Goal: Check status

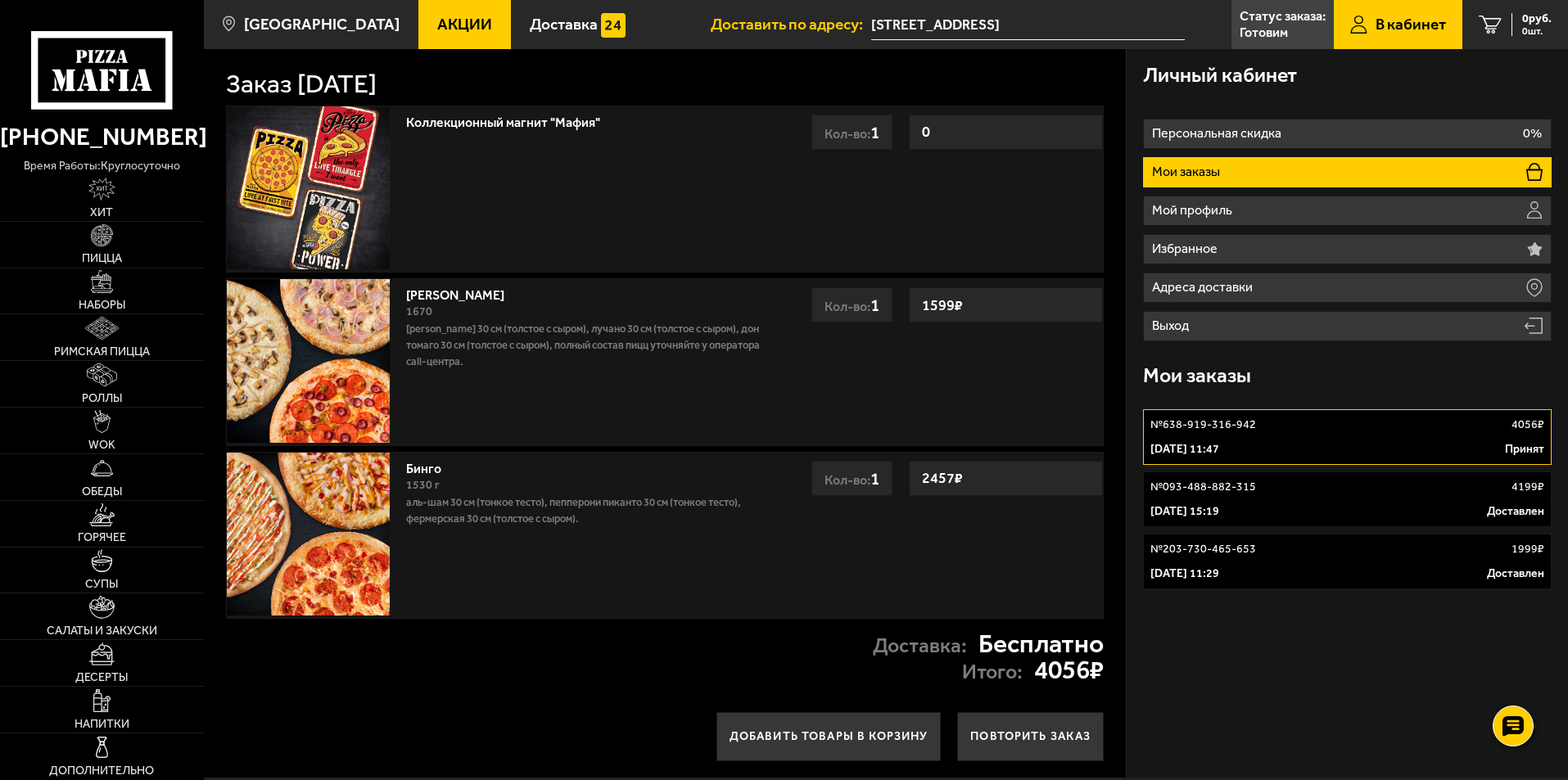
click at [1270, 166] on li "Мои заказы" at bounding box center [1346, 172] width 409 height 30
click at [1283, 430] on div "№ 638-919-316-942 4056 ₽" at bounding box center [1347, 424] width 394 height 17
click at [1236, 437] on link "№ 638-919-316-942 4056 ₽ [DATE] 11:47 Принят" at bounding box center [1346, 437] width 409 height 56
click at [537, 27] on span "Доставка" at bounding box center [563, 25] width 68 height 16
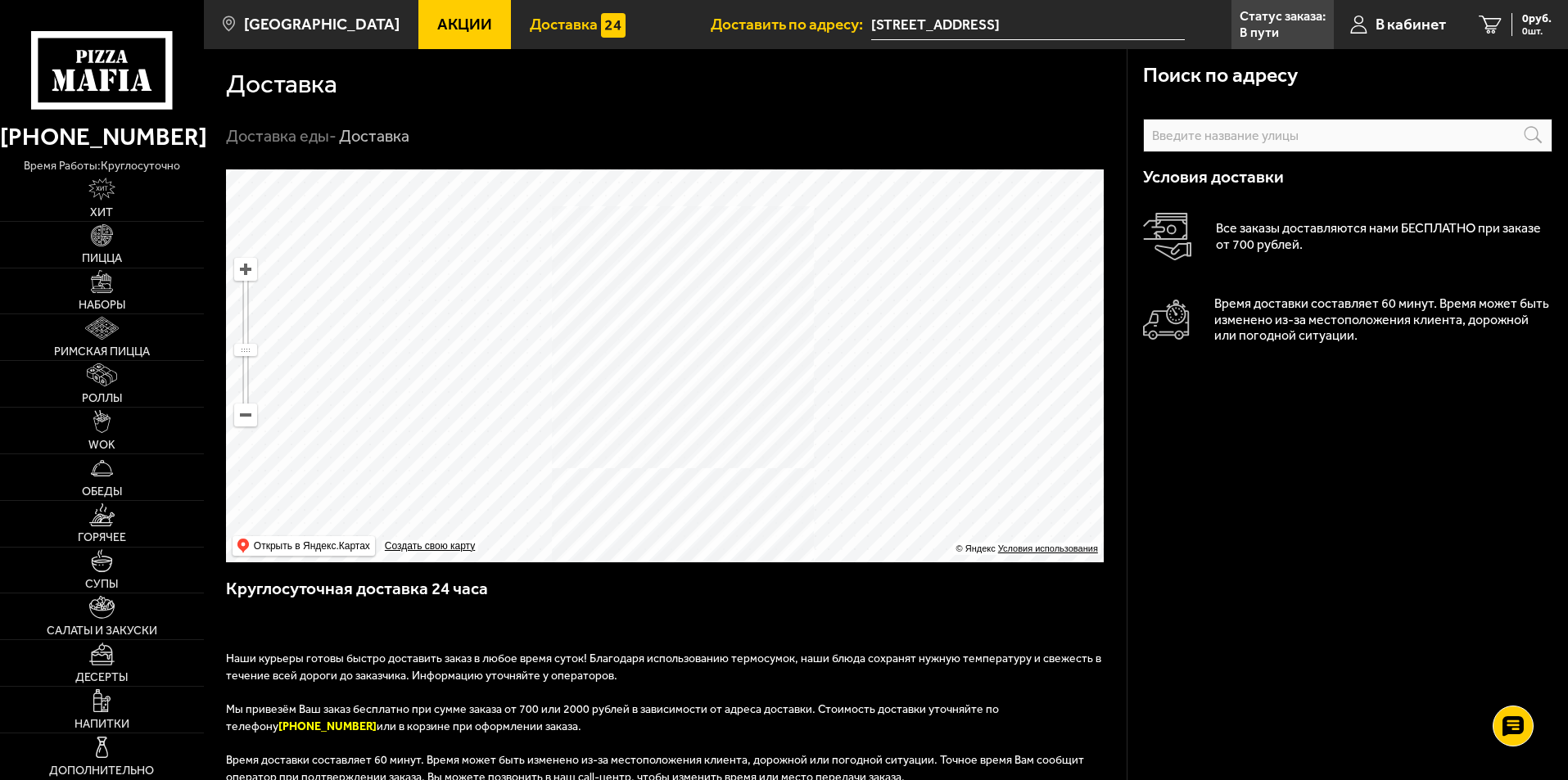
click at [456, 25] on span "Акции" at bounding box center [464, 25] width 55 height 16
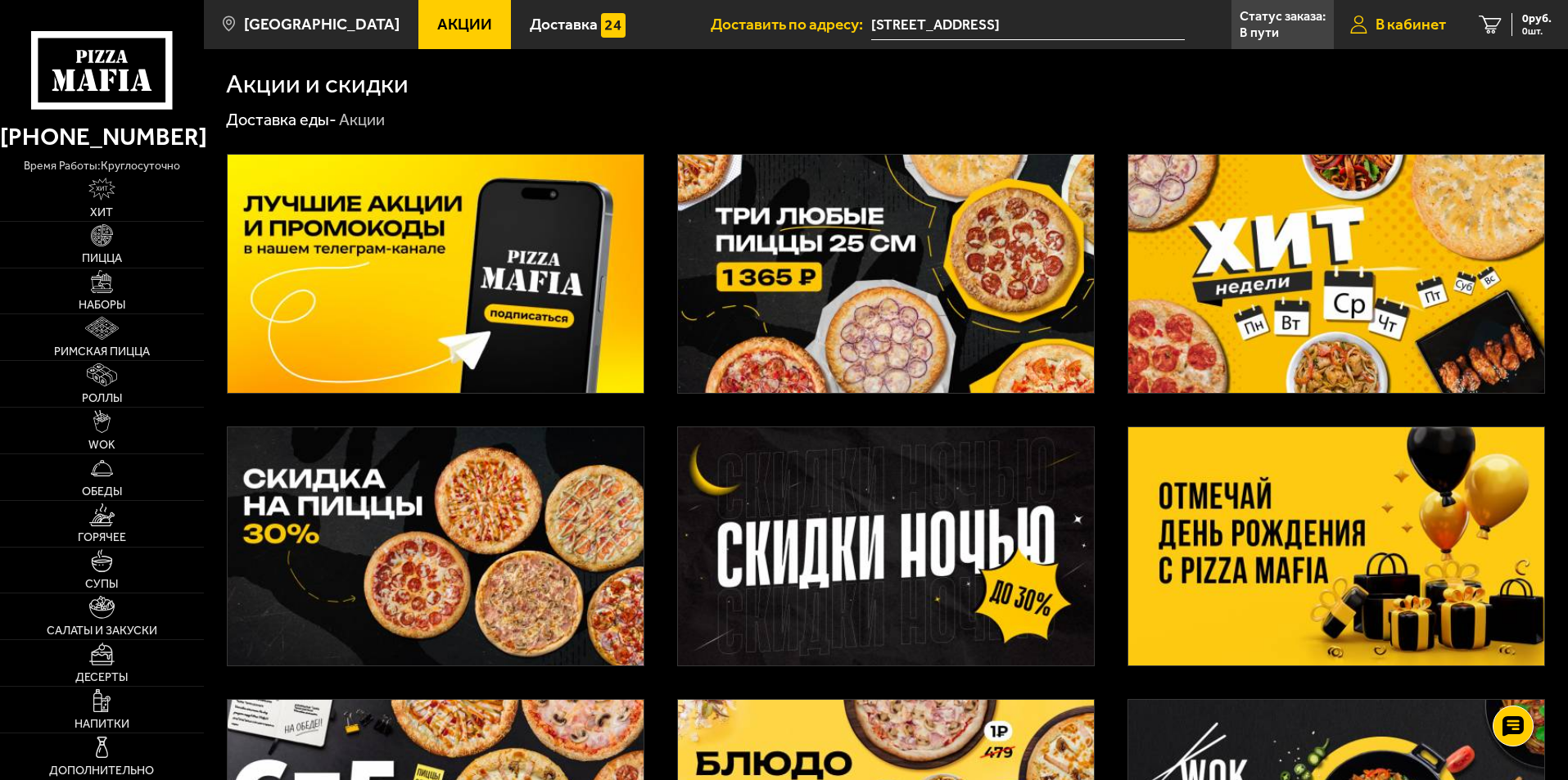
click at [1401, 30] on span "В кабинет" at bounding box center [1411, 25] width 71 height 16
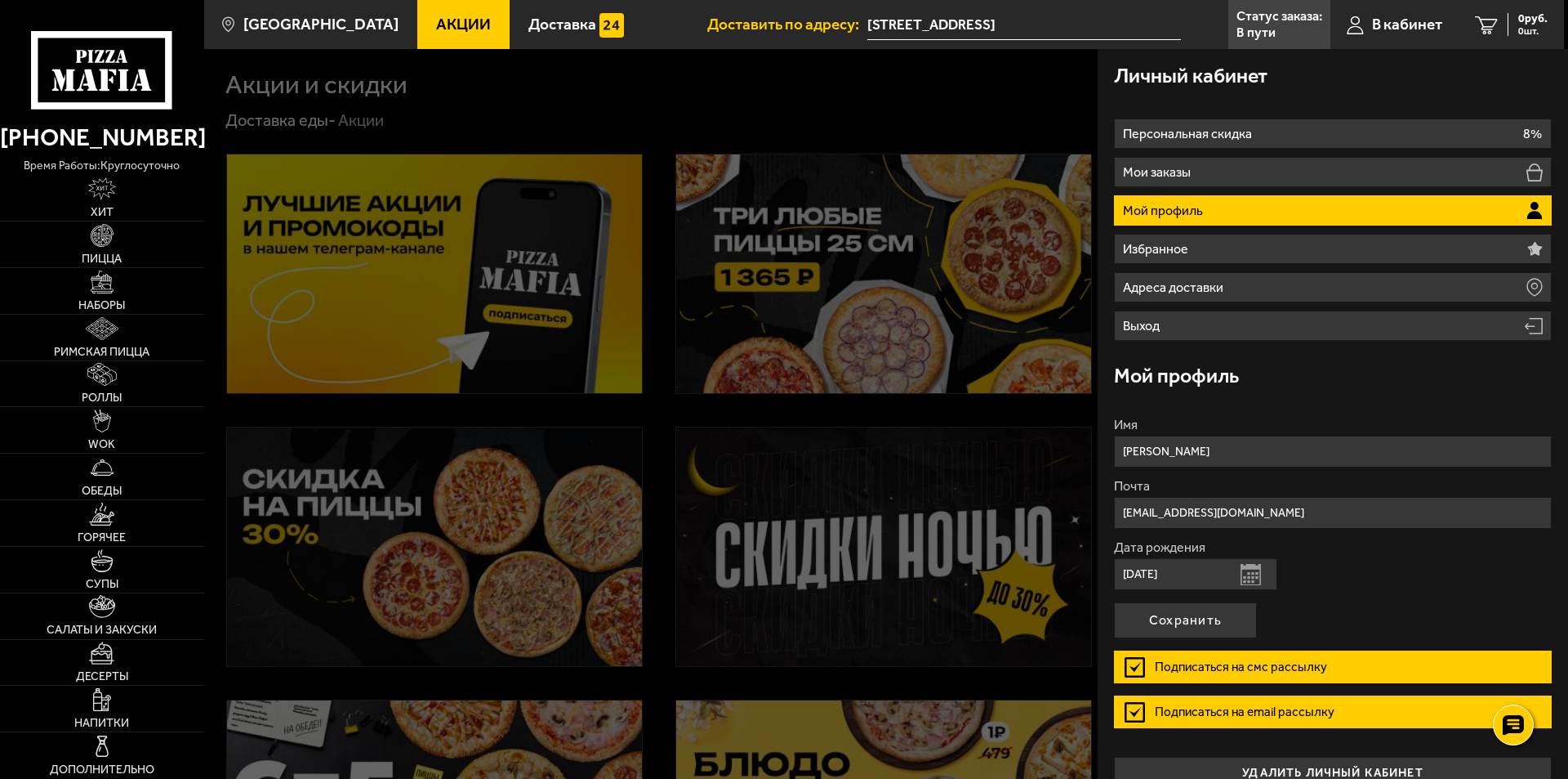
click at [1209, 207] on li "Мой профиль" at bounding box center [1333, 211] width 438 height 30
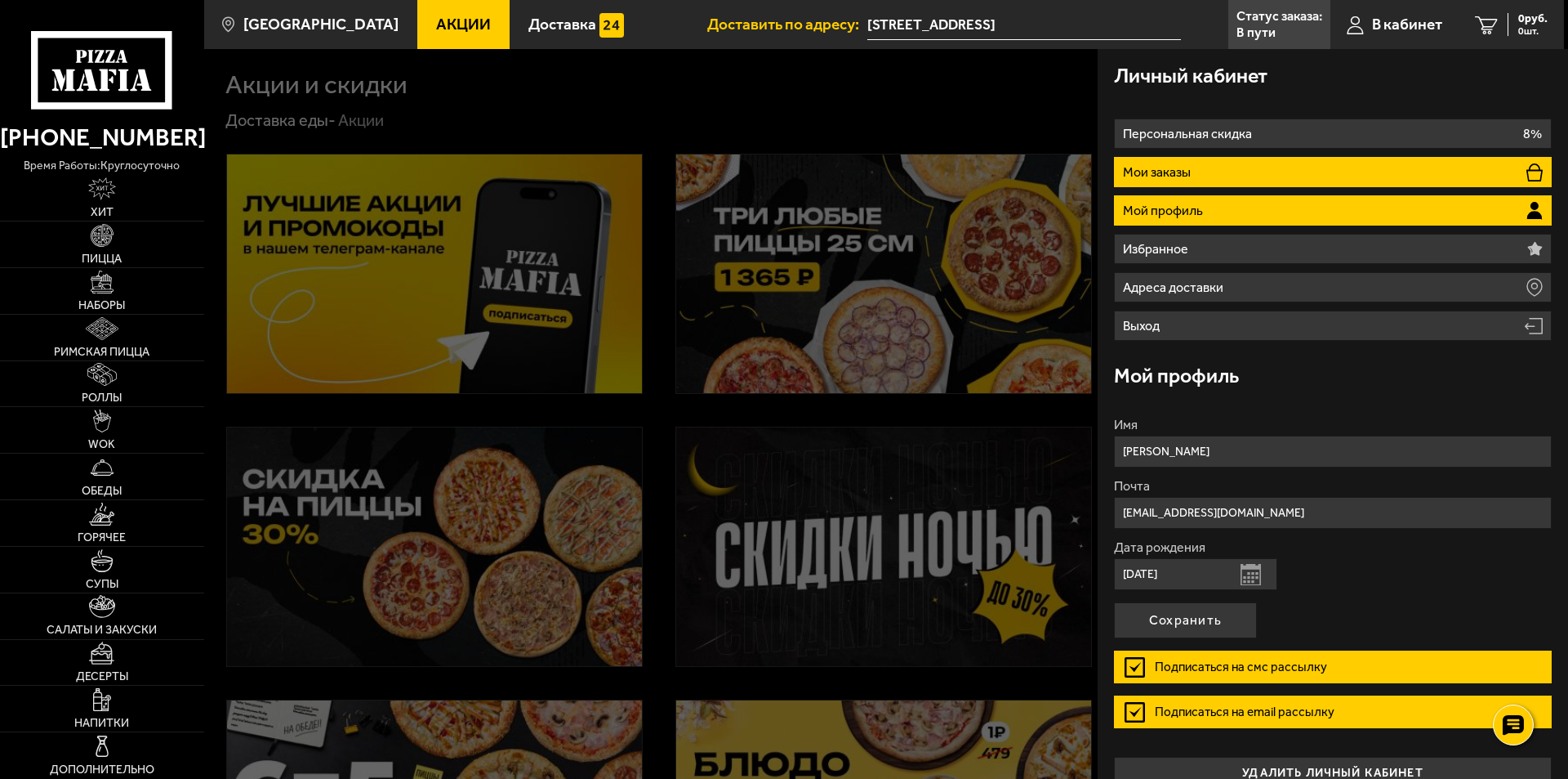
click at [1185, 163] on li "Мои заказы" at bounding box center [1333, 172] width 438 height 30
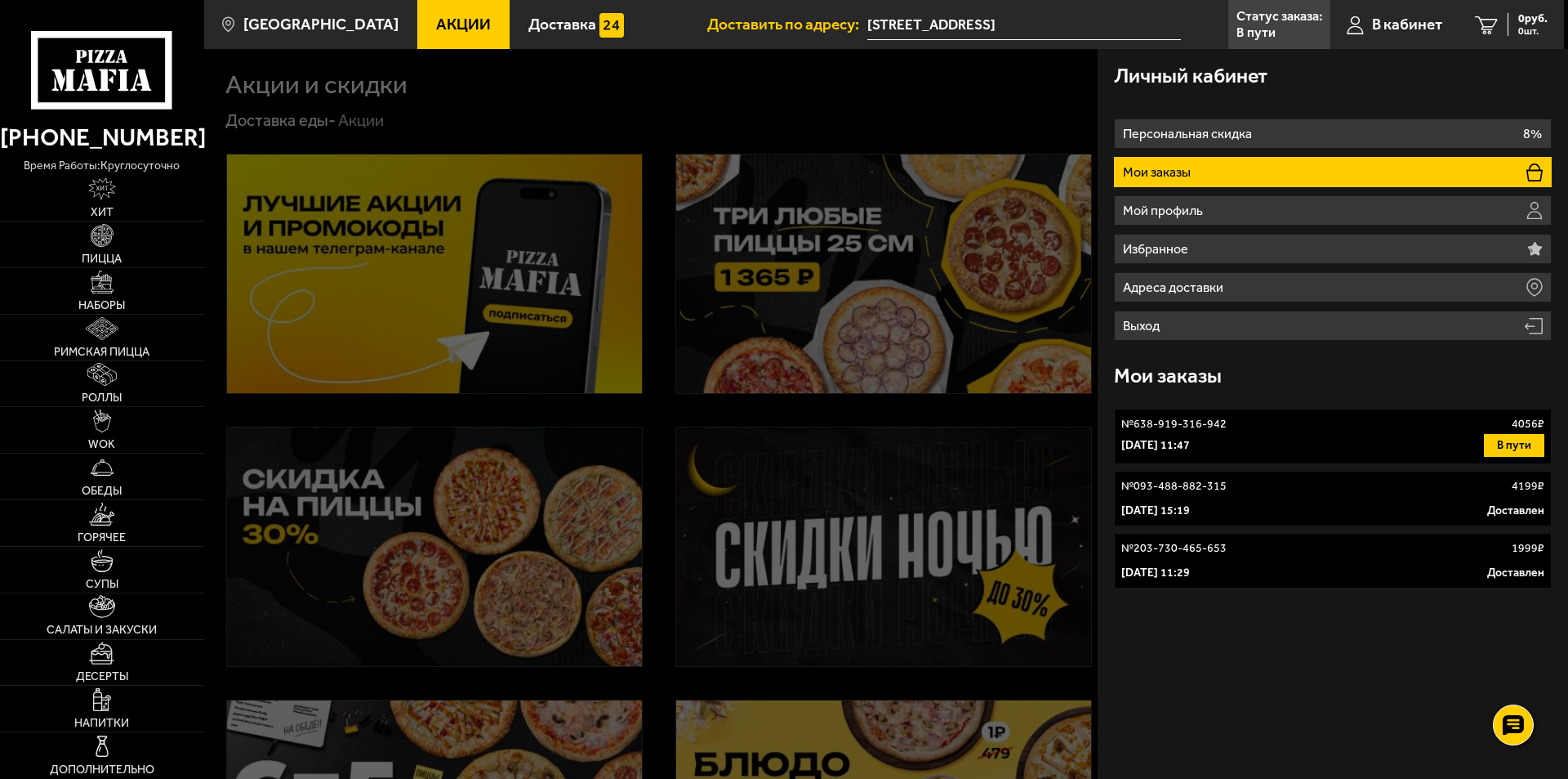
click at [1527, 446] on button "В пути" at bounding box center [1514, 445] width 61 height 23
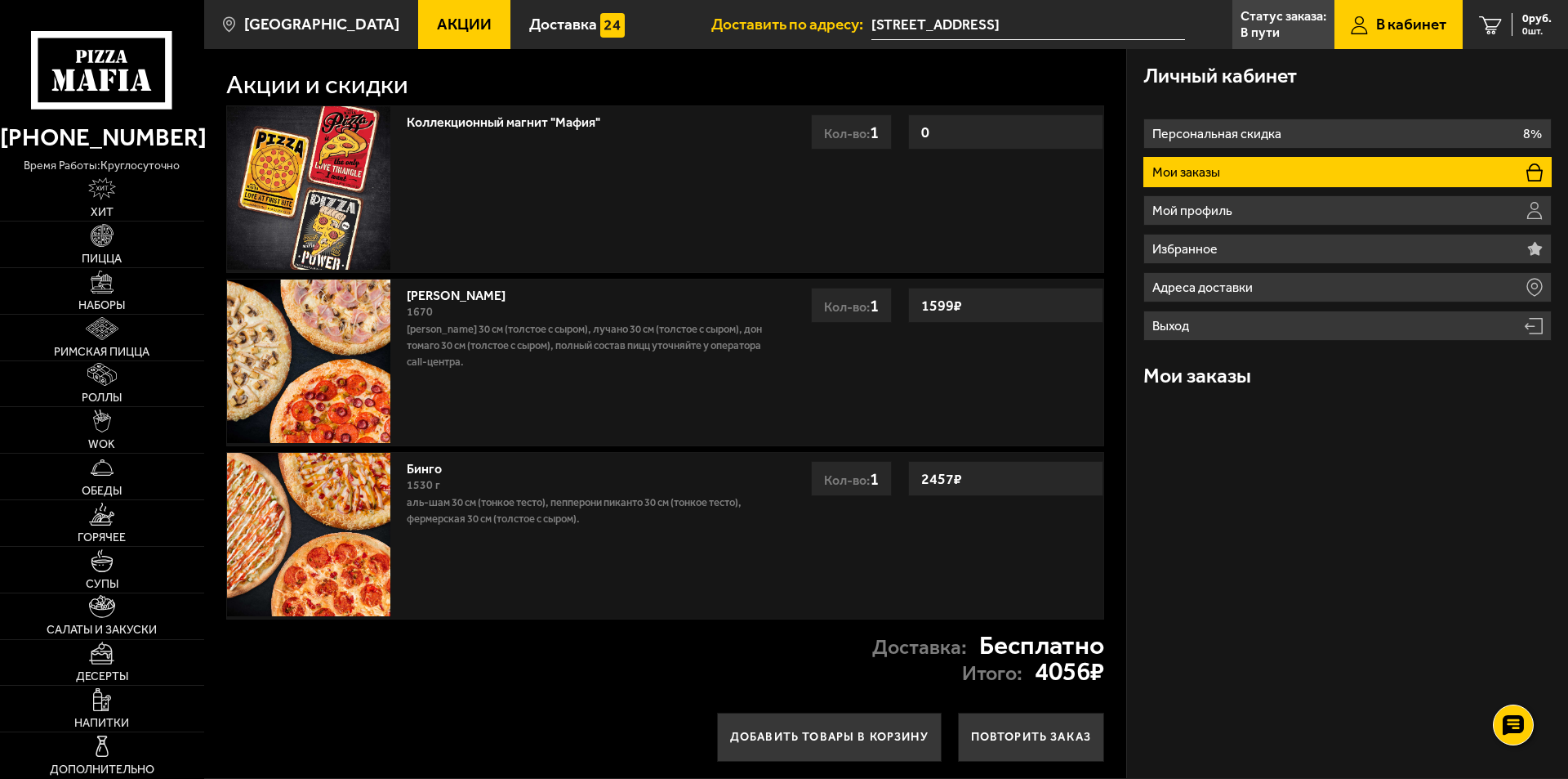
click at [1527, 446] on div "Личный кабинет Персональная скидка 8% Мои заказы Мой профиль Избранное Адреса д…" at bounding box center [1347, 413] width 441 height 729
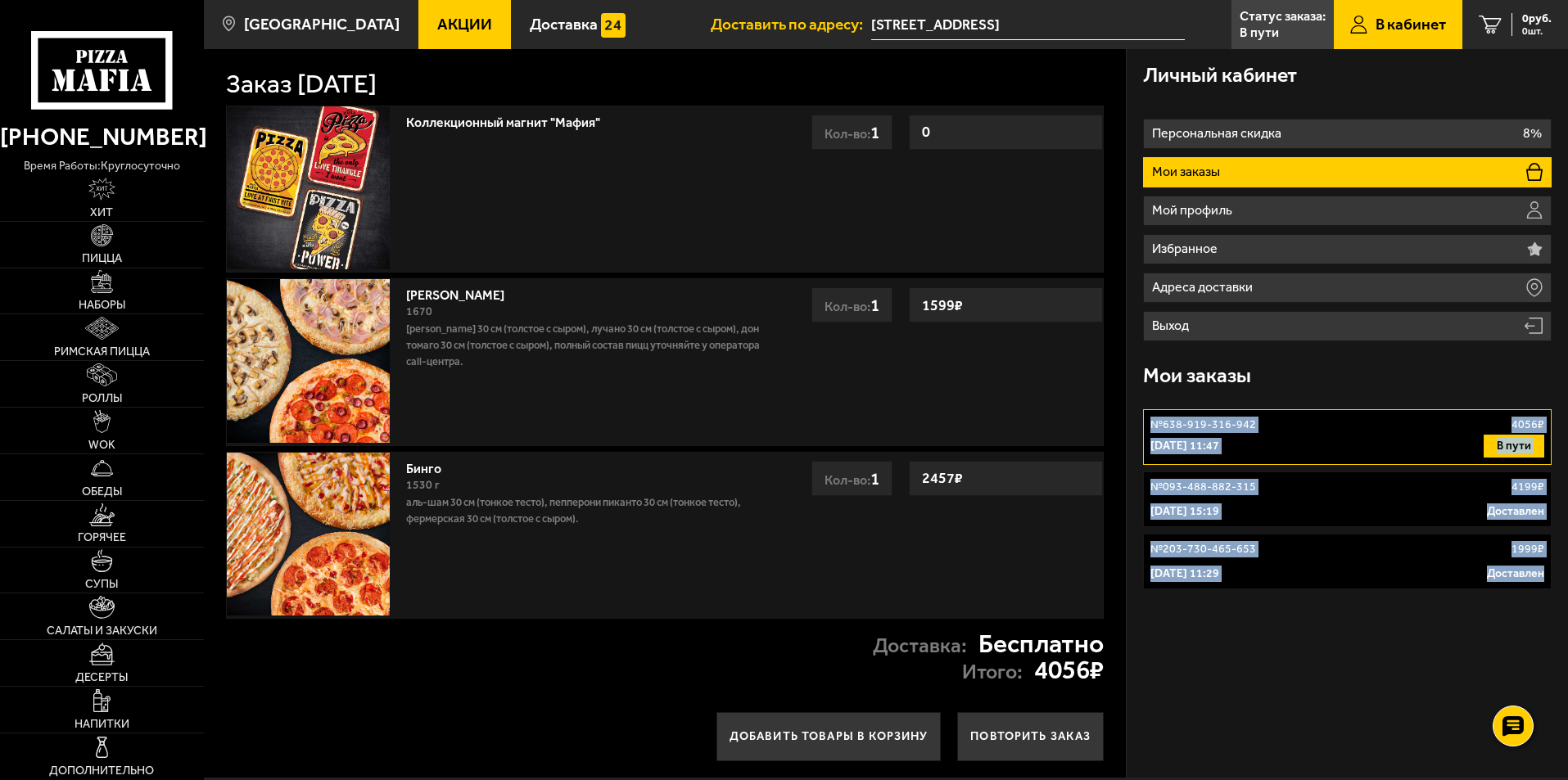
click at [1499, 446] on button "В пути" at bounding box center [1513, 446] width 61 height 23
click at [1382, 424] on div "№ 638-919-316-942 4056 ₽" at bounding box center [1347, 424] width 394 height 17
click at [1219, 448] on p "[DATE] 11:47" at bounding box center [1185, 446] width 69 height 17
click at [1320, 679] on div "Личный кабинет Персональная скидка 8% Мои заказы Мой профиль Избранное Адреса д…" at bounding box center [1347, 413] width 441 height 728
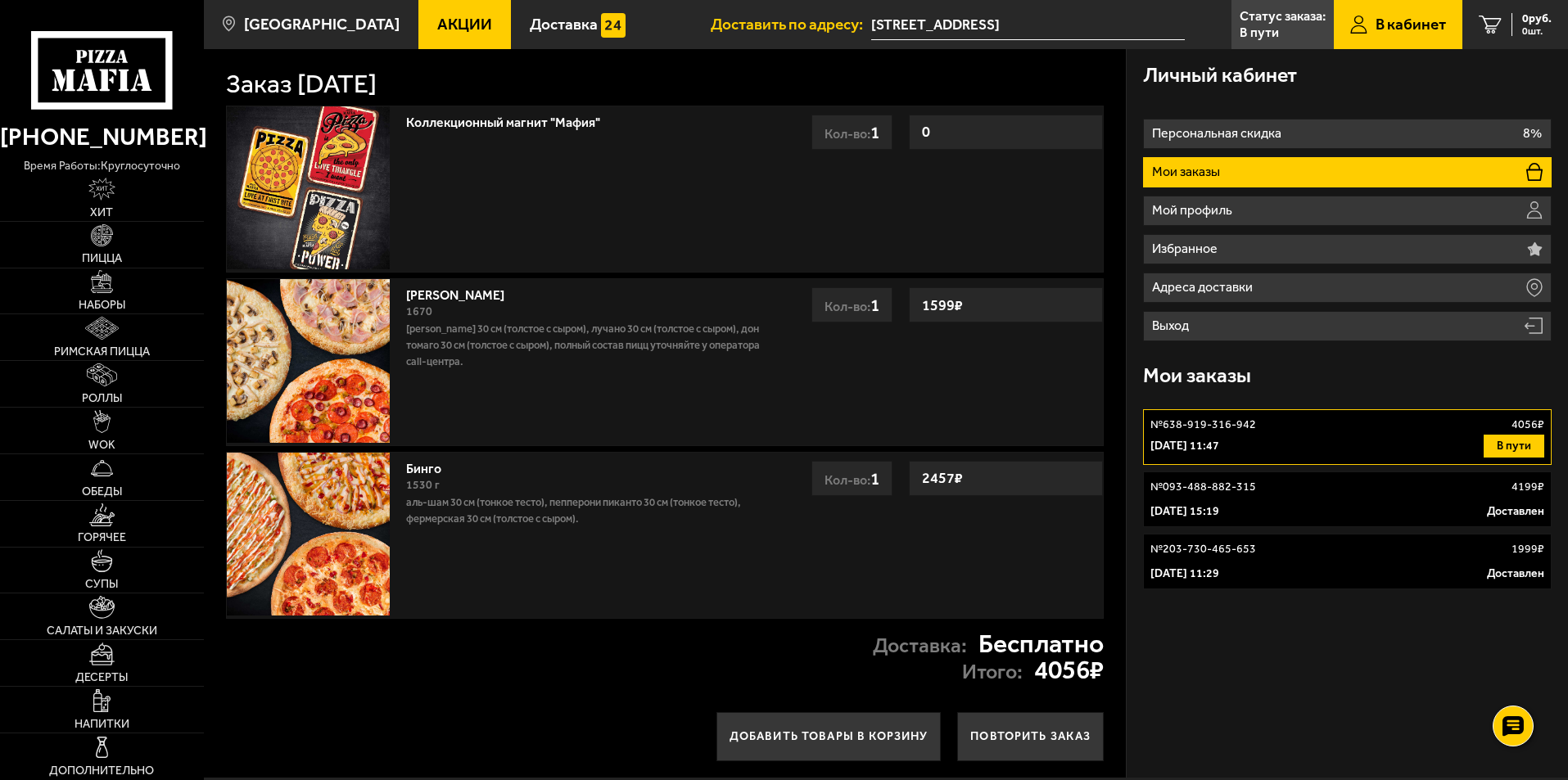
click at [1490, 719] on div "Пицца Мафия клиентская поддержка Чат на сайте" at bounding box center [1513, 726] width 49 height 49
click at [1504, 719] on use at bounding box center [1511, 726] width 24 height 23
click at [1511, 679] on use at bounding box center [1511, 678] width 24 height 23
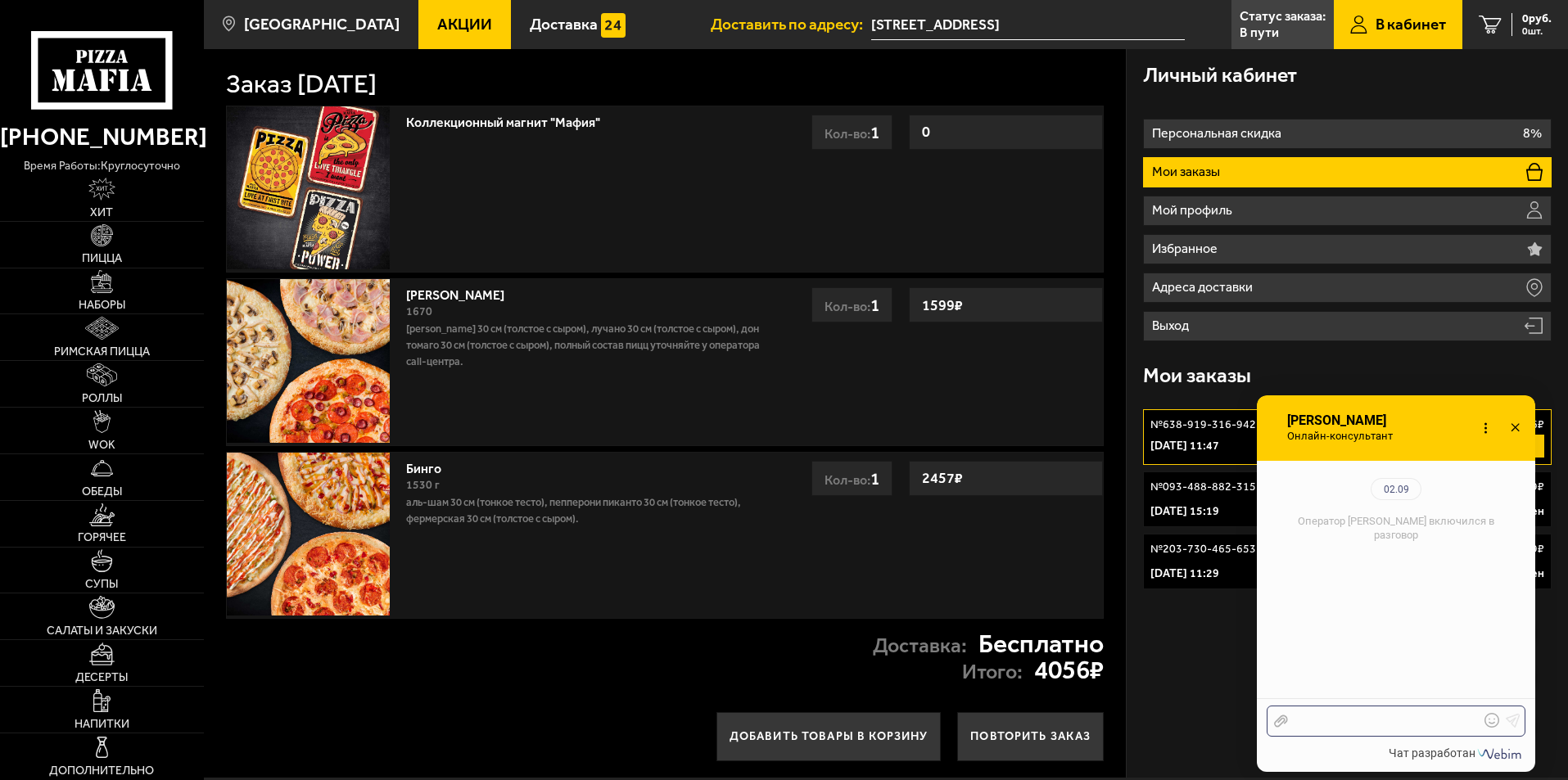
scroll to position [178, 0]
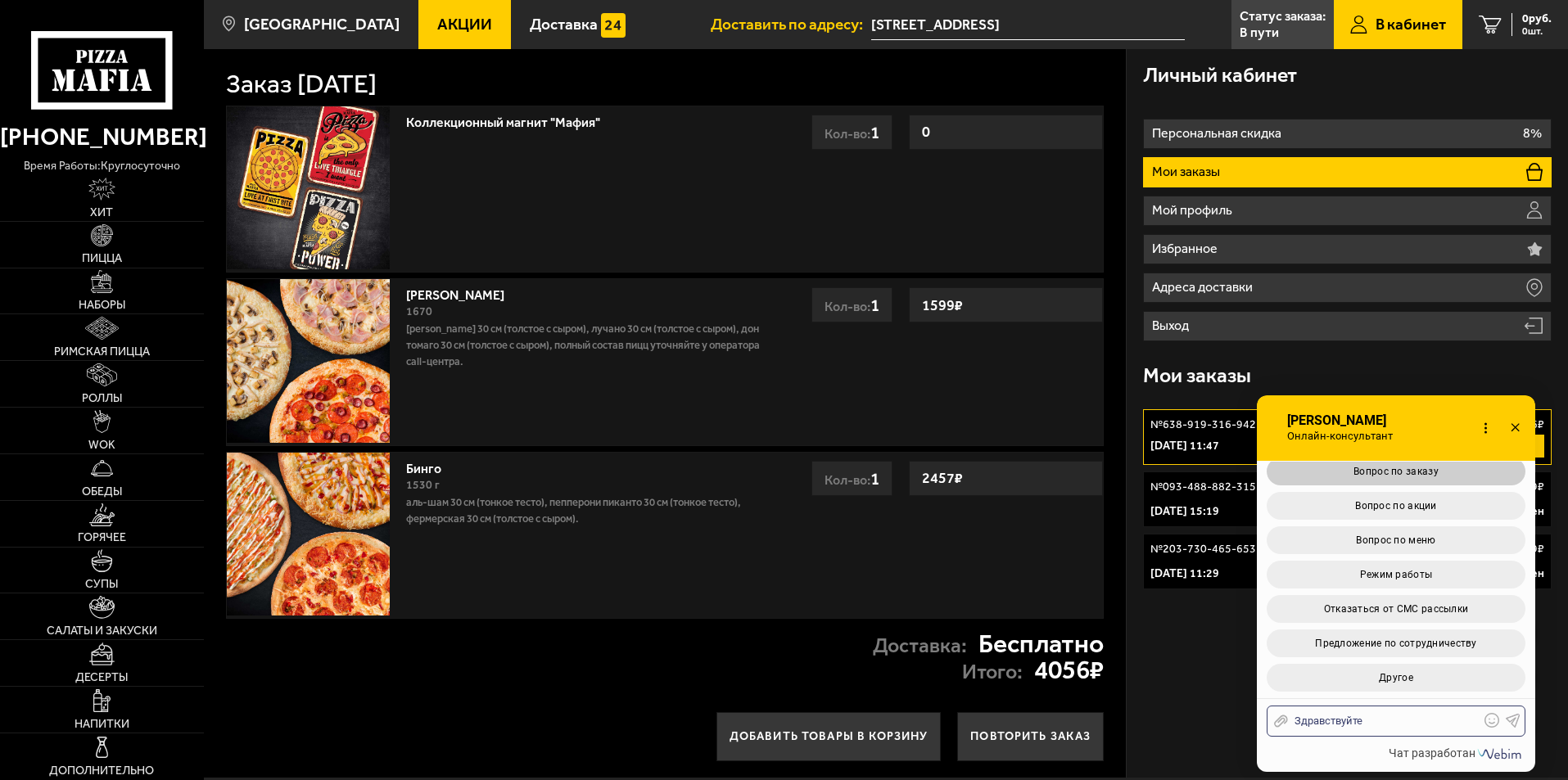
click at [1408, 470] on span "Вопрос по заказу" at bounding box center [1396, 471] width 85 height 11
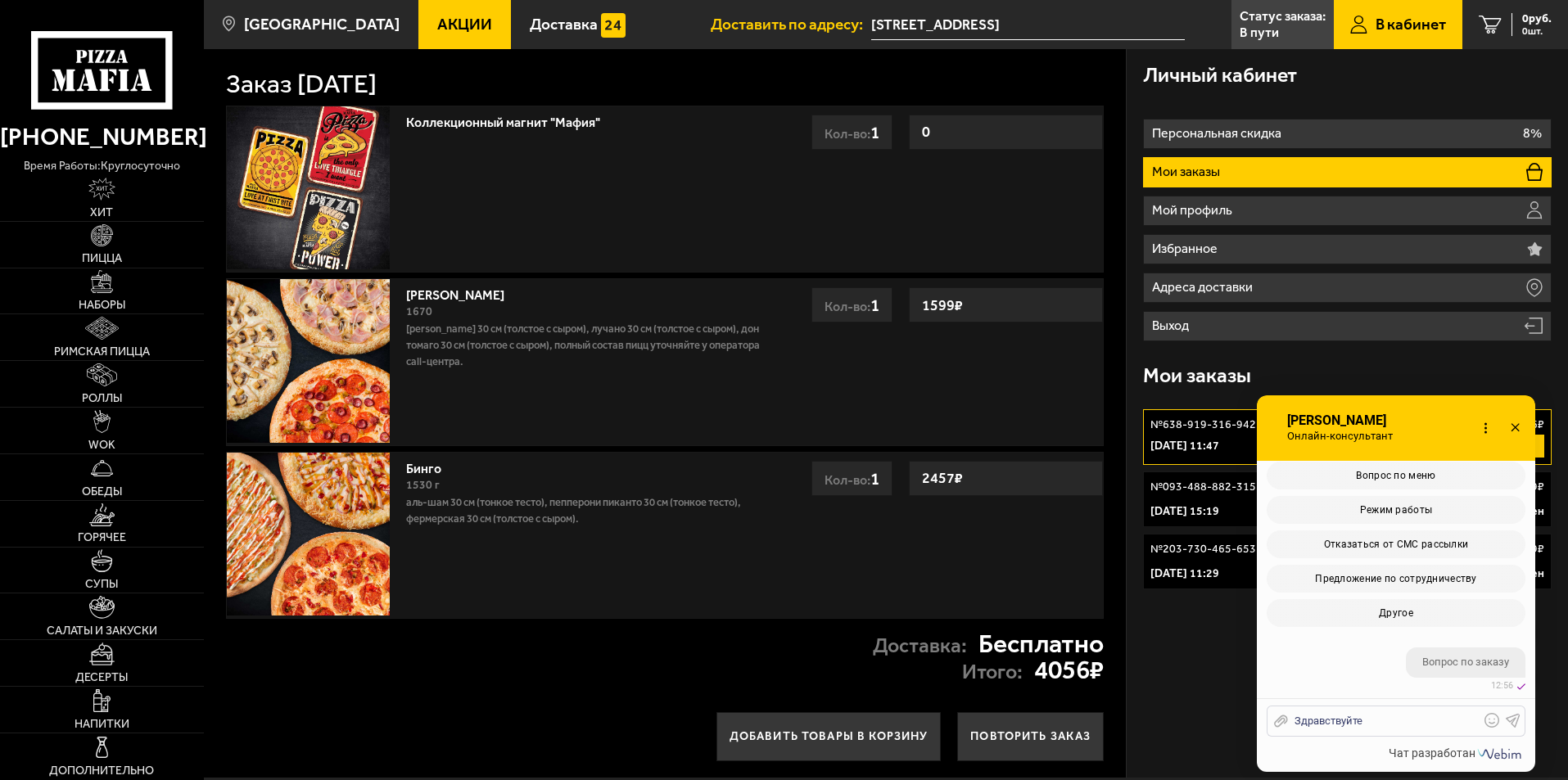
click at [1407, 717] on div "Здравствуйте" at bounding box center [1383, 720] width 192 height 15
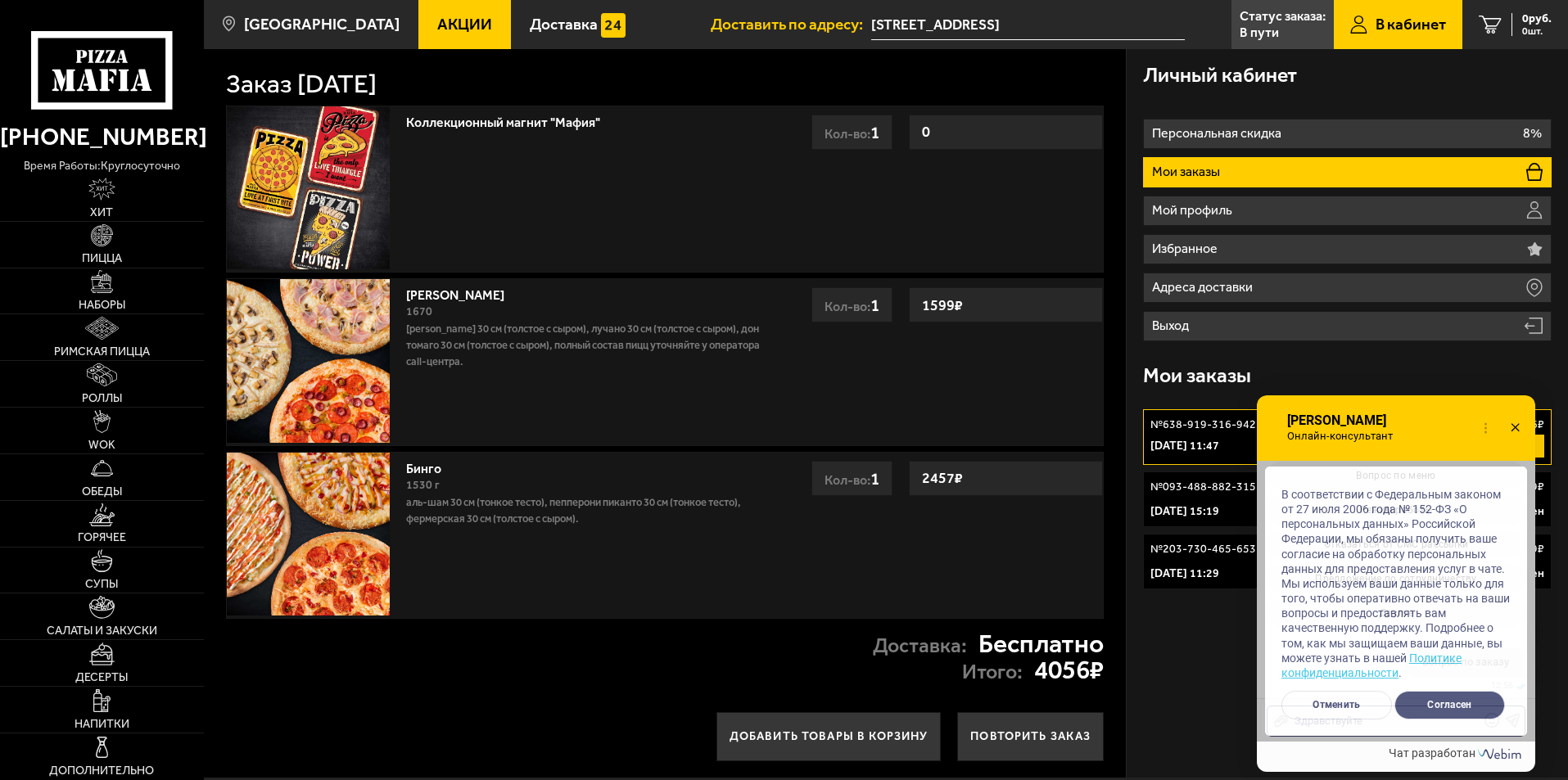
scroll to position [551, 0]
click at [1418, 698] on button "Согласен" at bounding box center [1449, 705] width 110 height 28
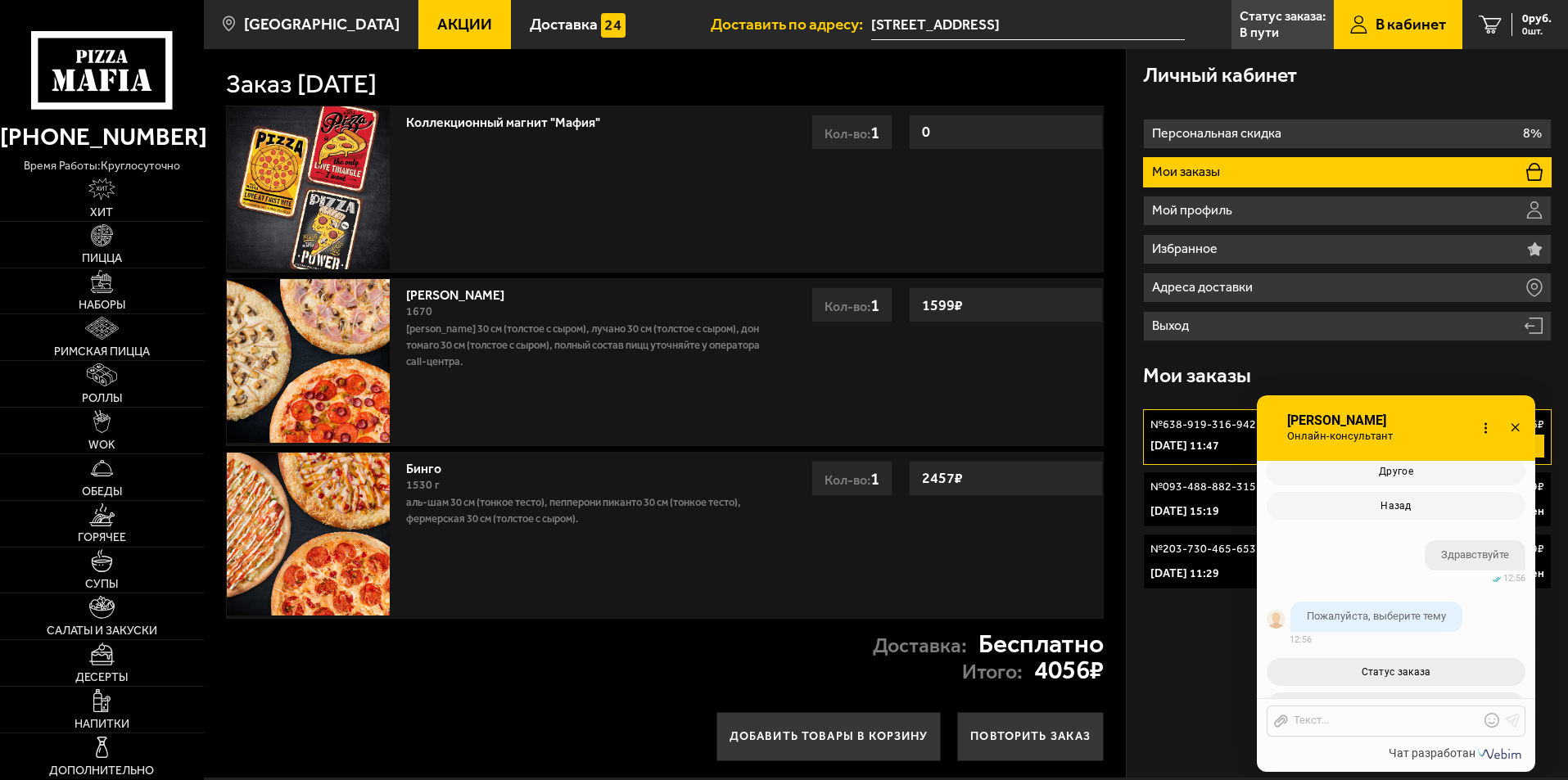
scroll to position [760, 0]
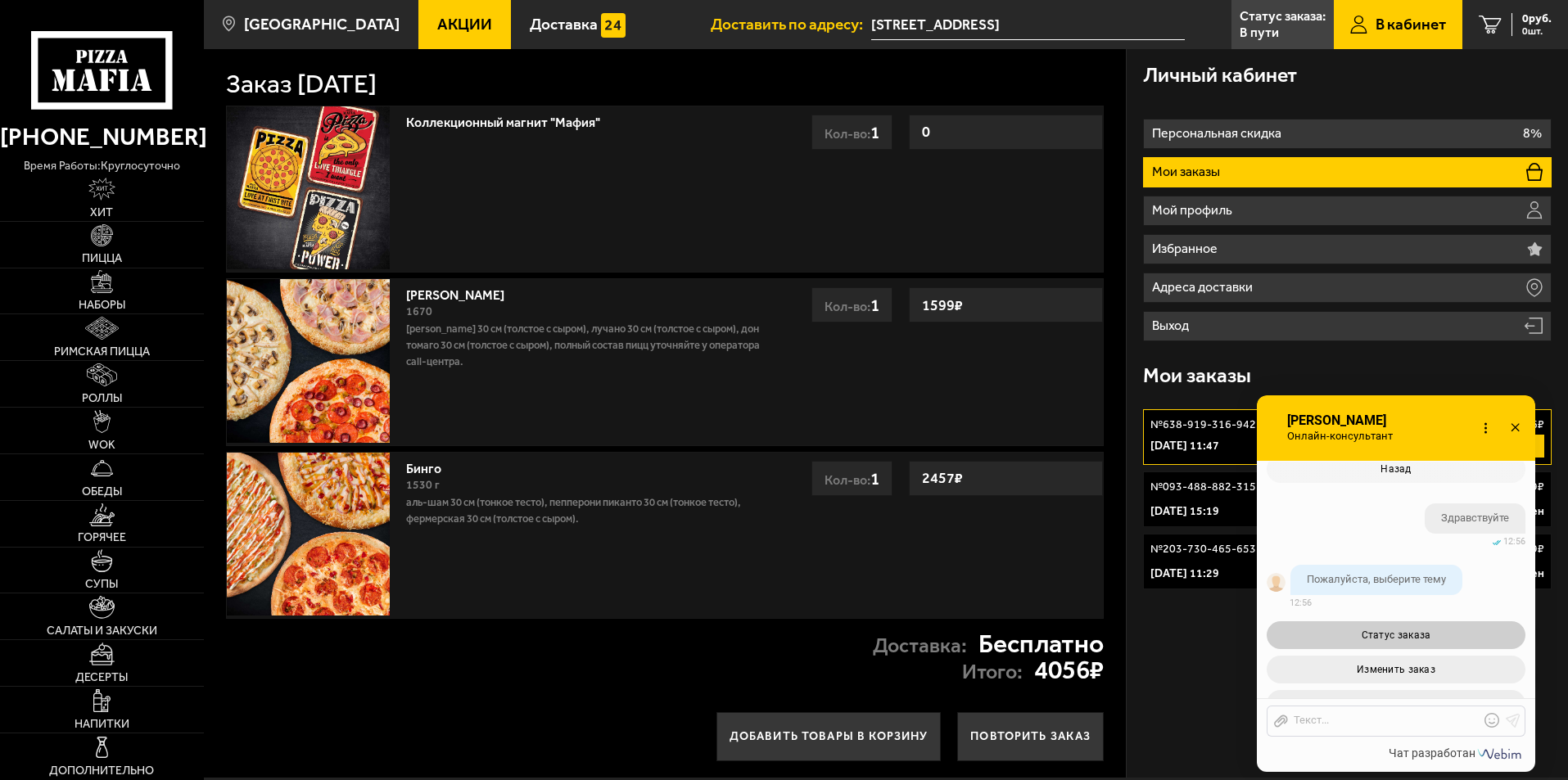
click at [1440, 628] on button "Статус заказа" at bounding box center [1395, 635] width 259 height 28
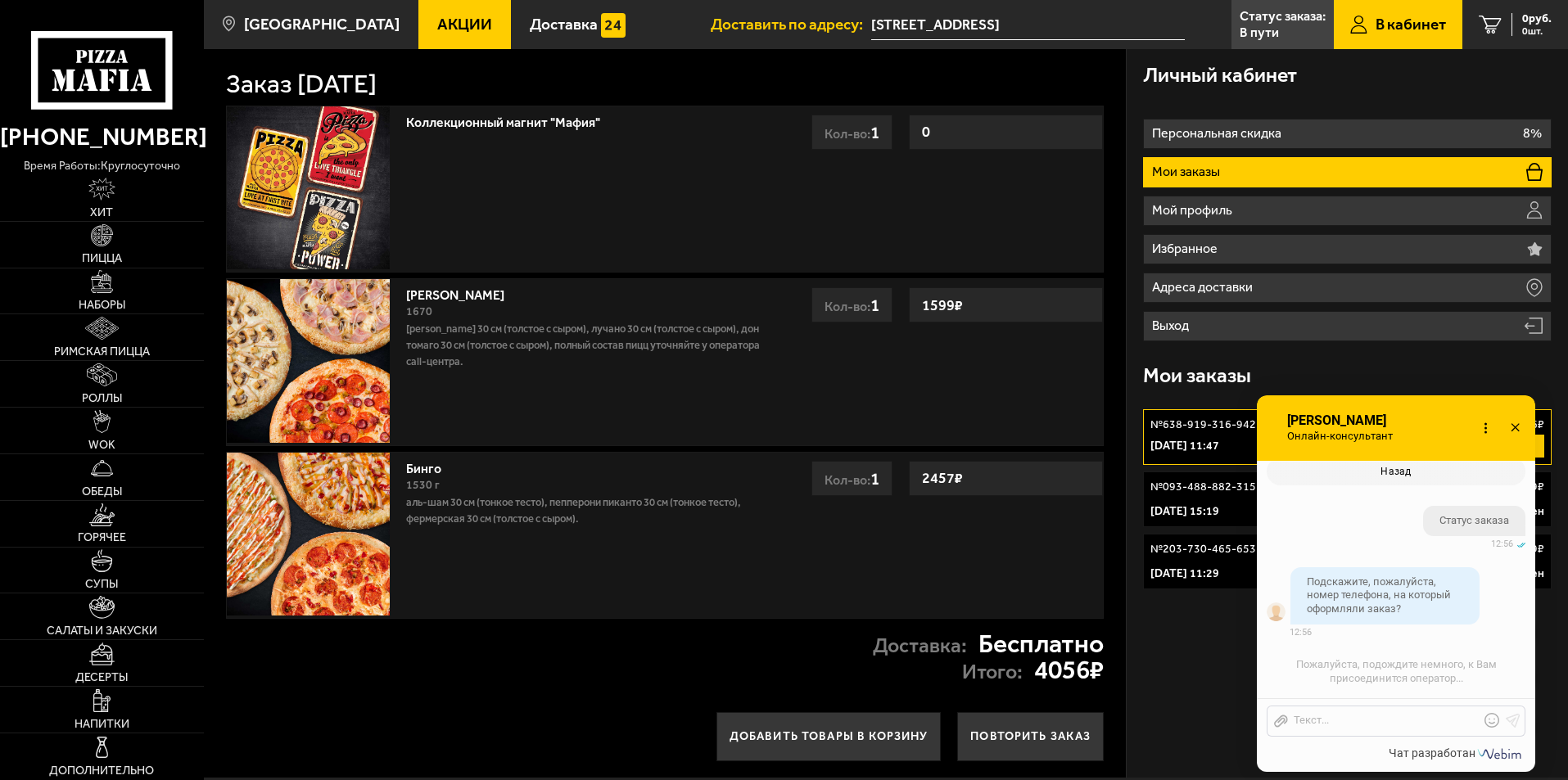
scroll to position [1169, 0]
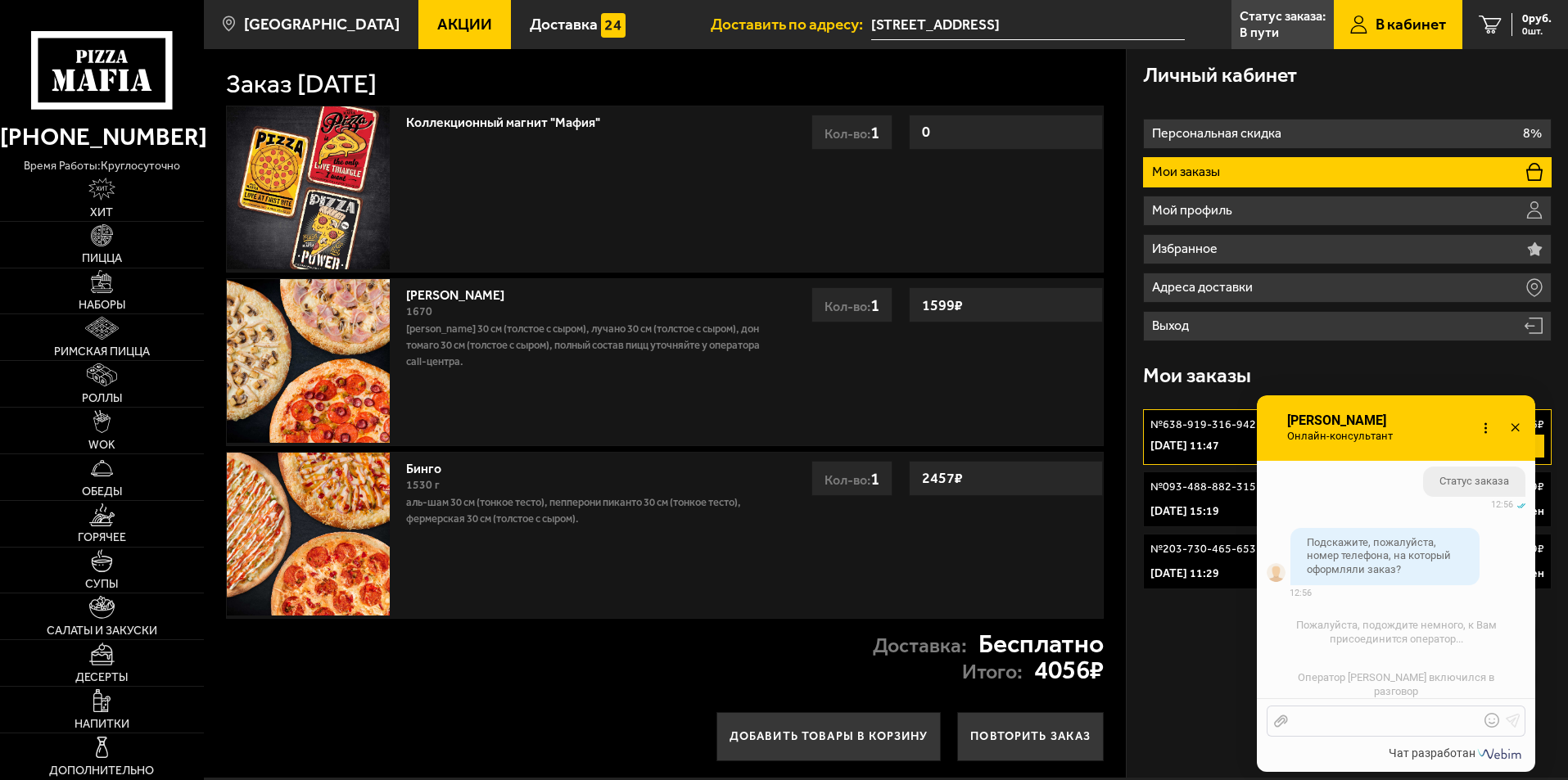
click at [1377, 716] on div at bounding box center [1383, 720] width 192 height 15
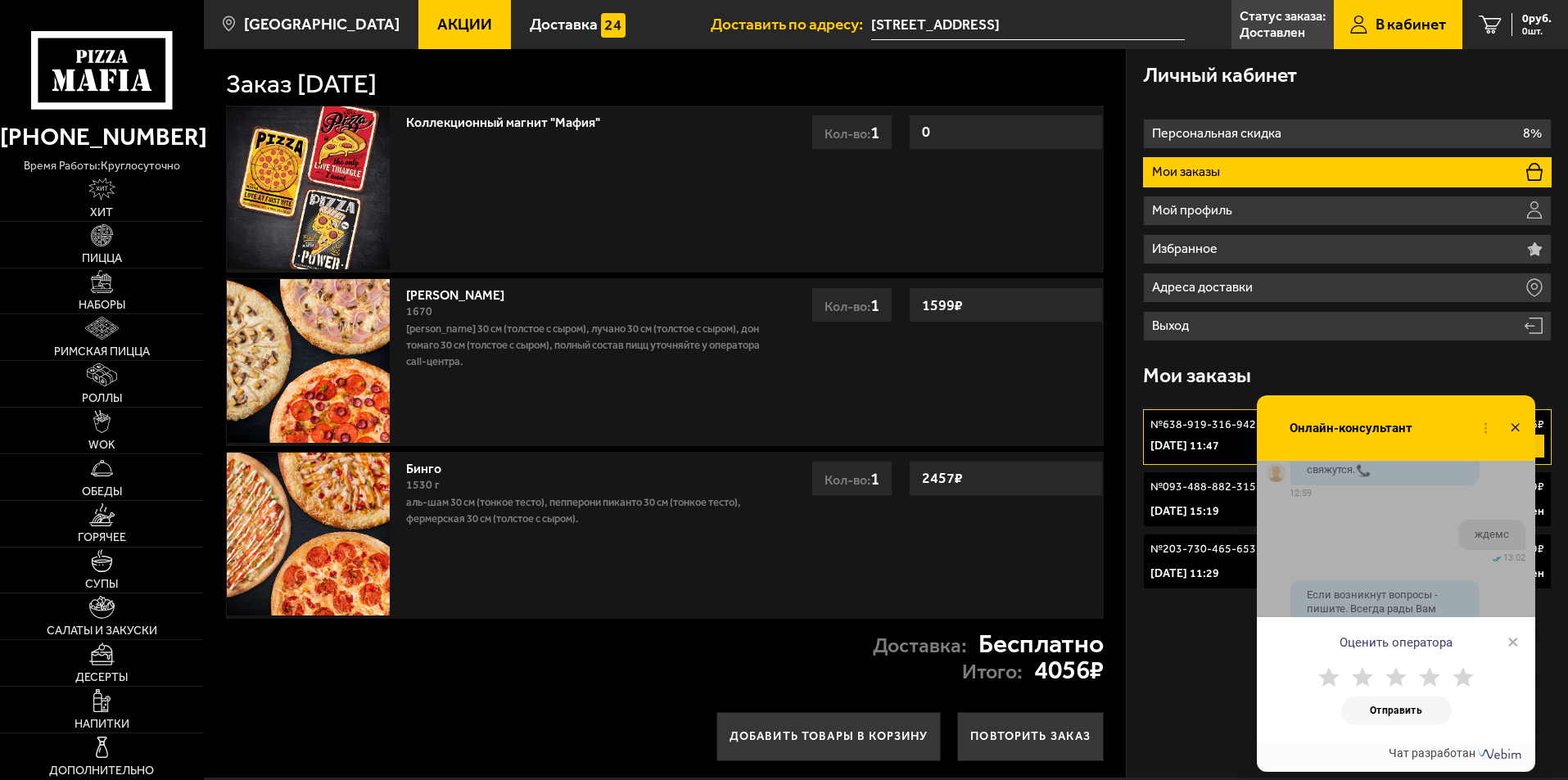
scroll to position [1867, 0]
